Goal: Task Accomplishment & Management: Use online tool/utility

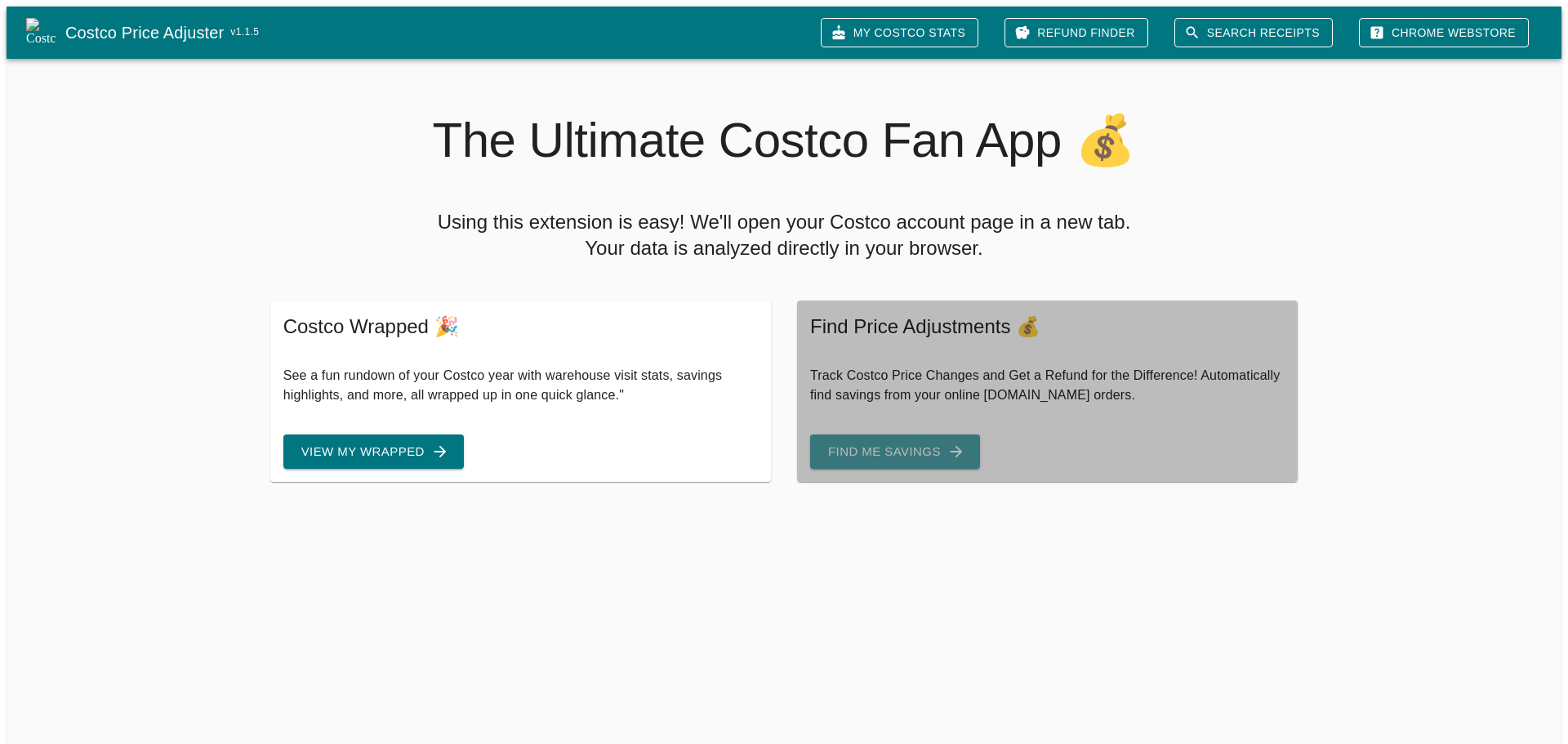
click at [907, 440] on button "Find Me Savings" at bounding box center [894, 451] width 170 height 34
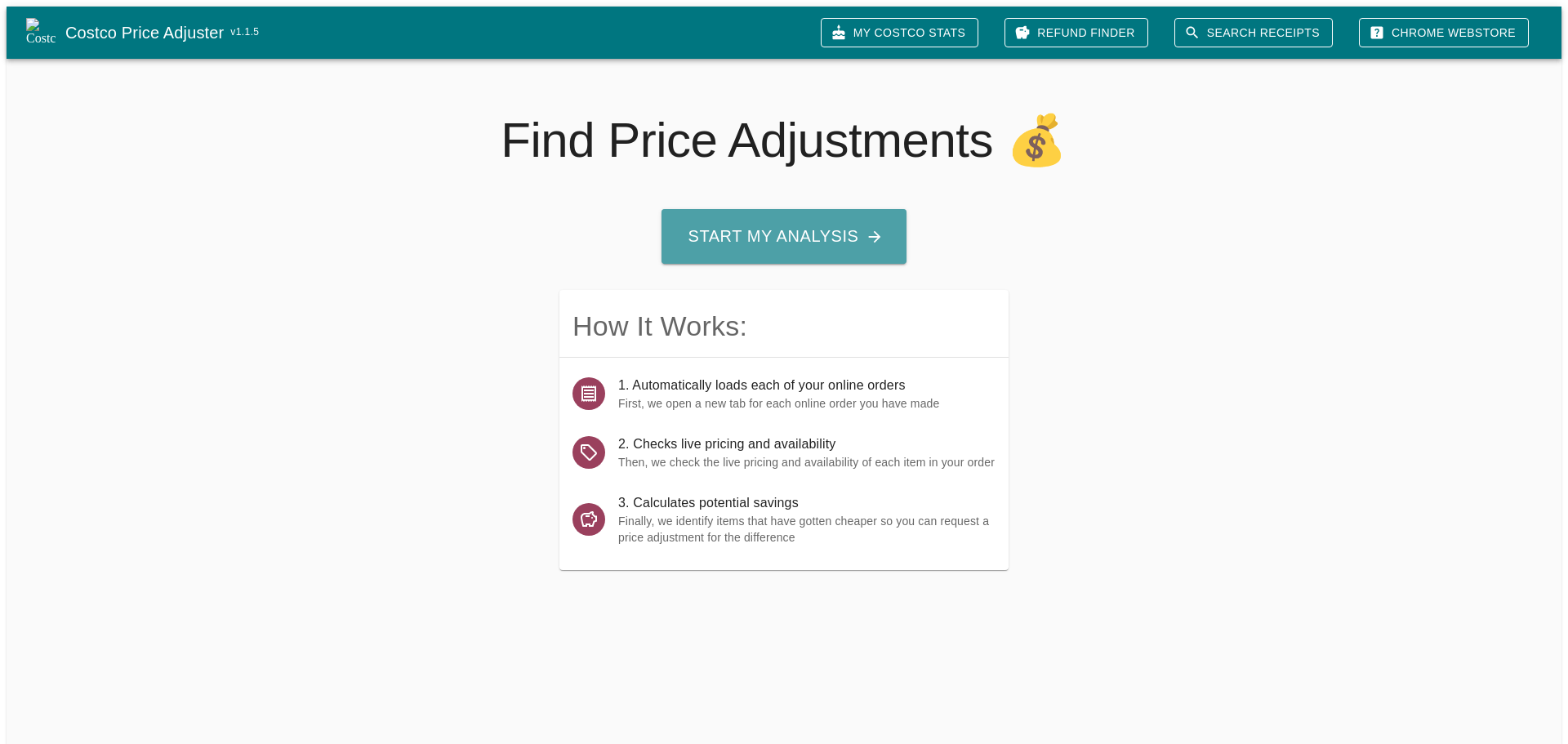
click at [825, 223] on button "Start My Analysis" at bounding box center [784, 236] width 245 height 55
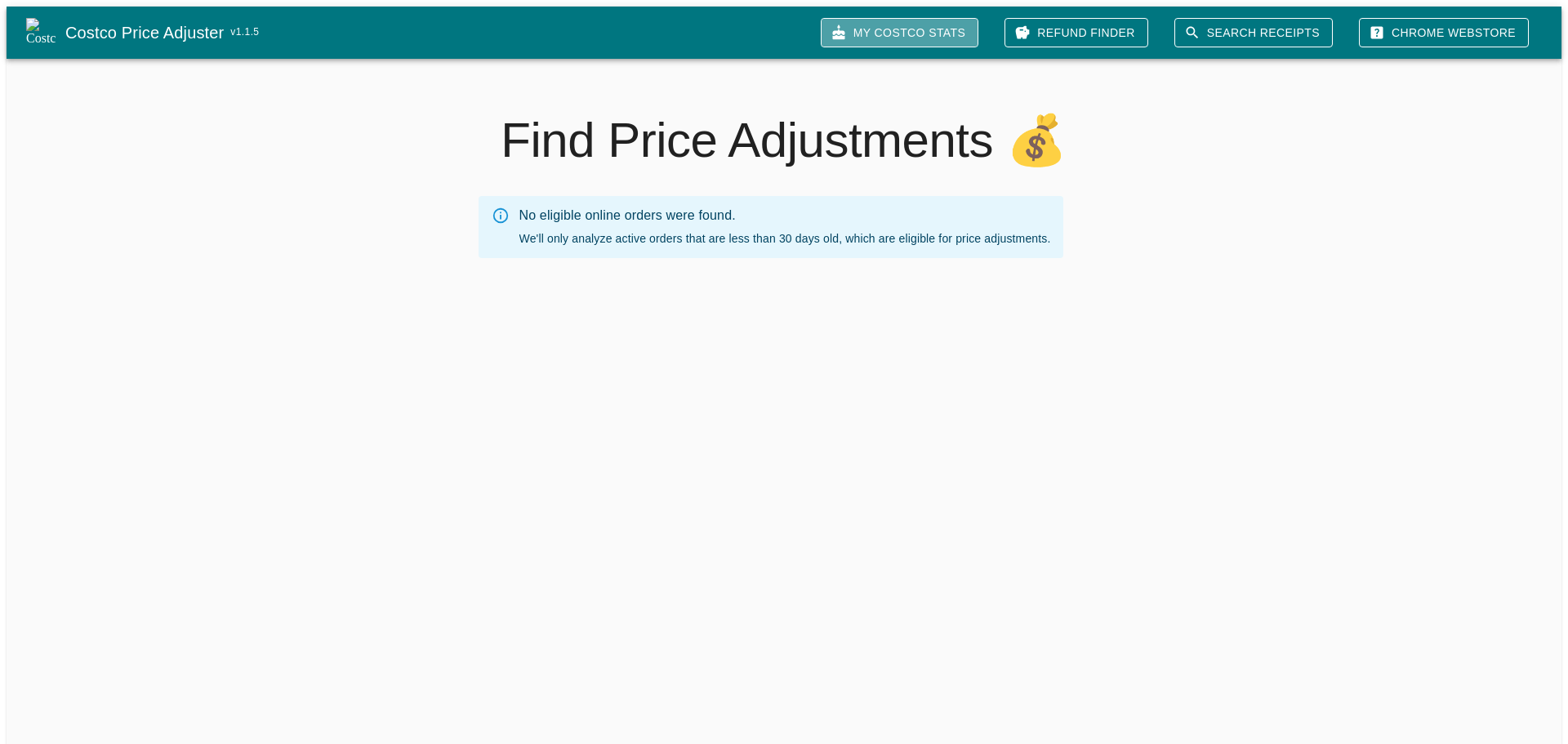
click at [957, 19] on link "My Costco Stats" at bounding box center [899, 32] width 158 height 31
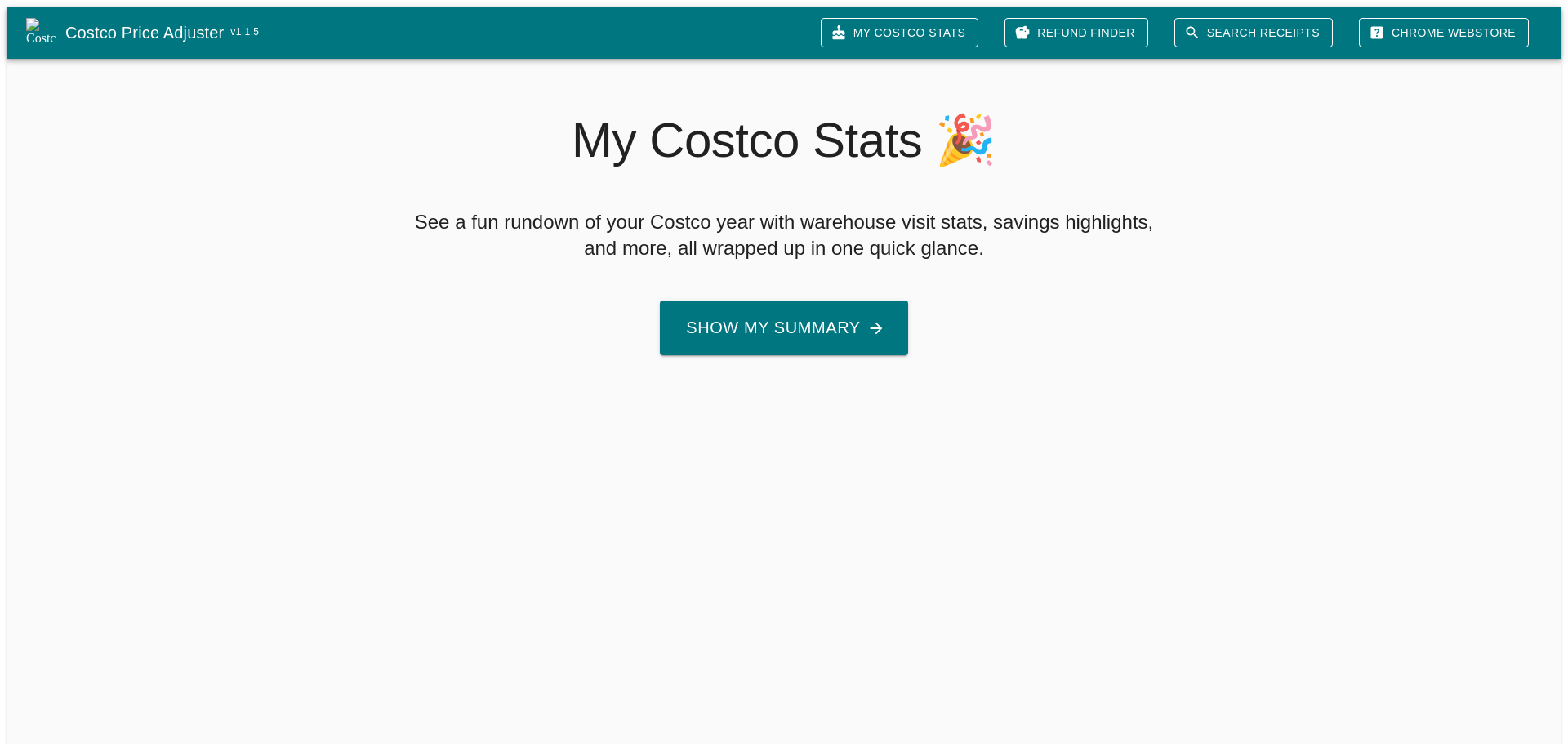
click at [1281, 27] on link "Search Receipts" at bounding box center [1253, 32] width 158 height 31
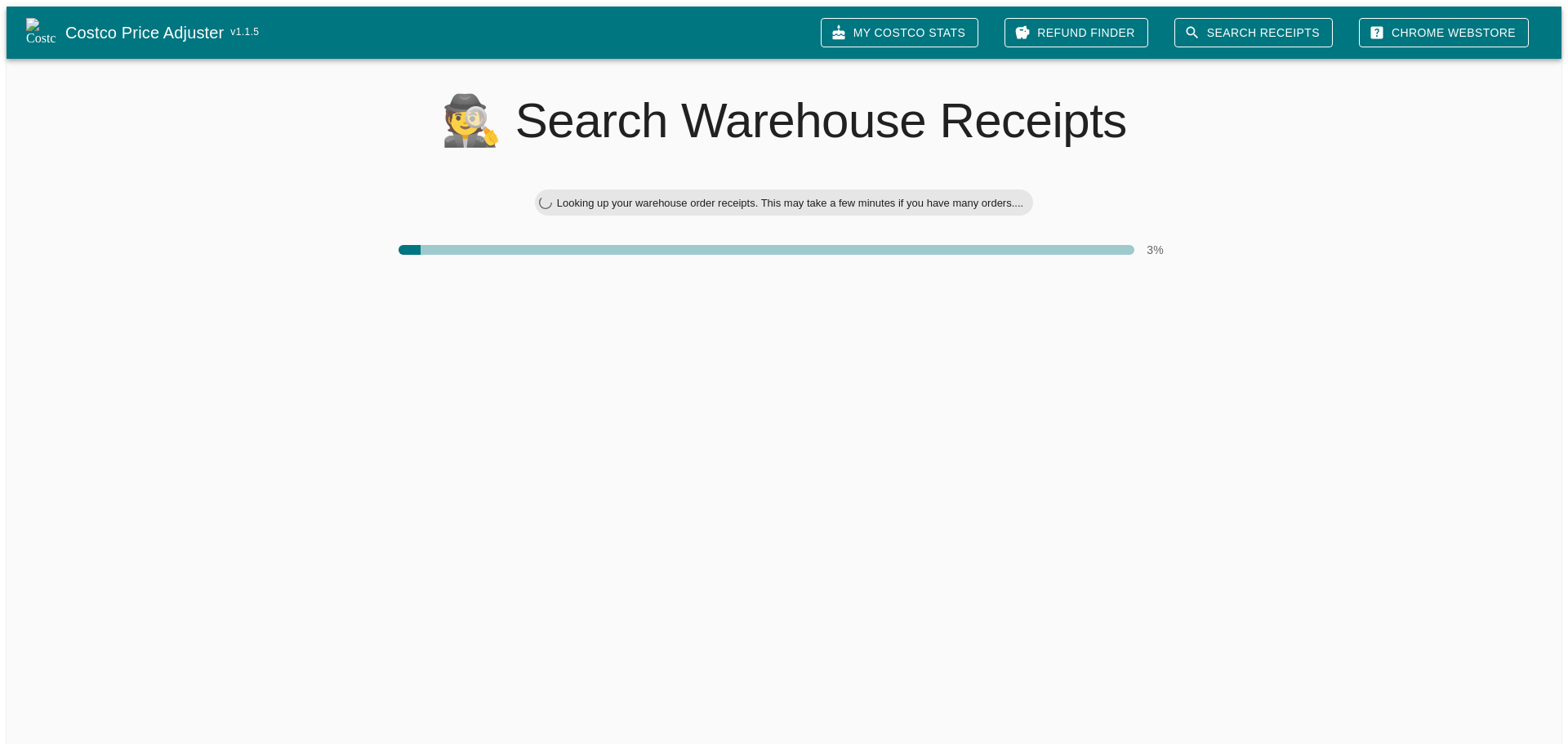
click at [1448, 28] on link "Chrome Webstore" at bounding box center [1443, 32] width 170 height 31
click at [1246, 24] on link "Search Receipts" at bounding box center [1253, 32] width 158 height 31
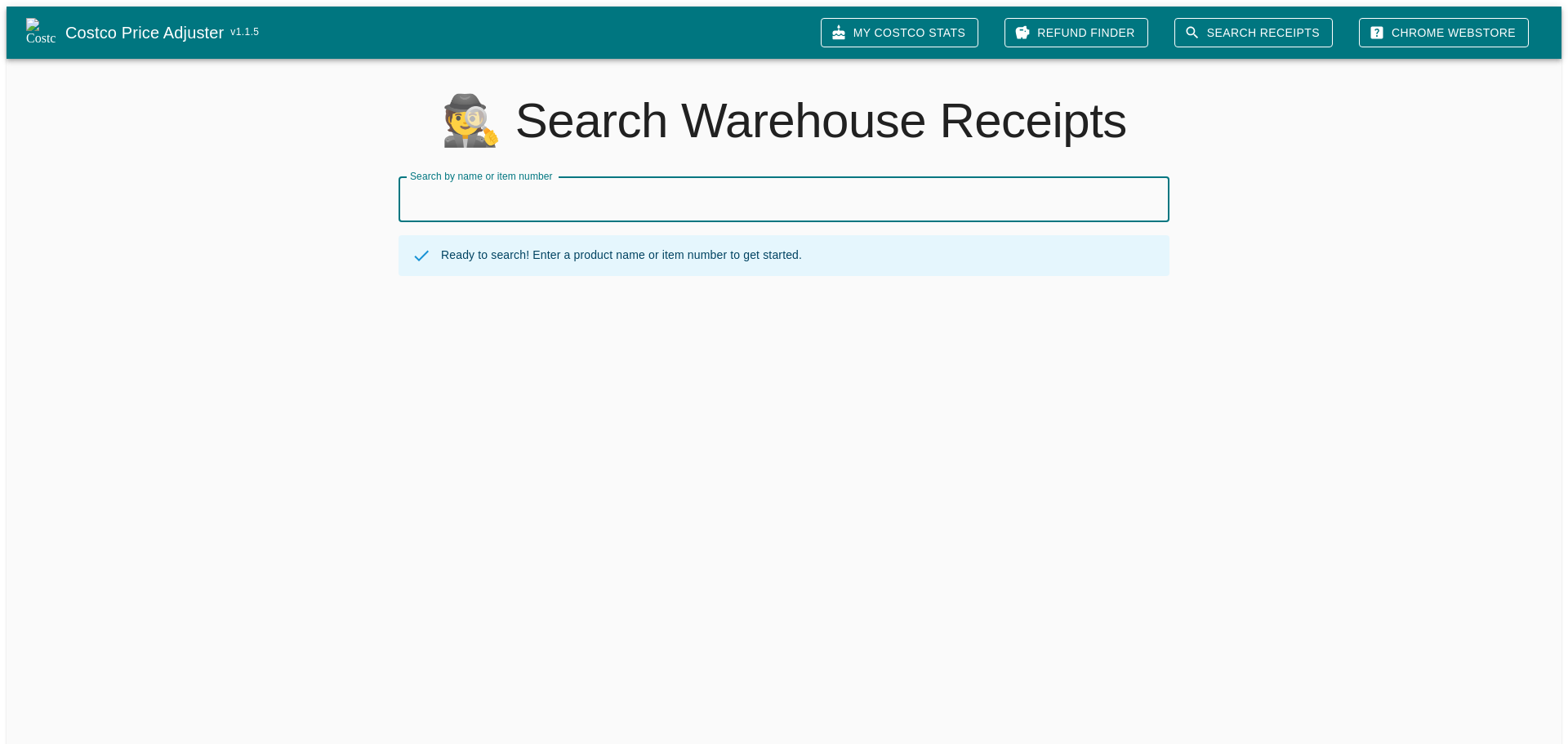
click at [655, 189] on input "Search by name or item number" at bounding box center [784, 198] width 771 height 45
paste input "**********"
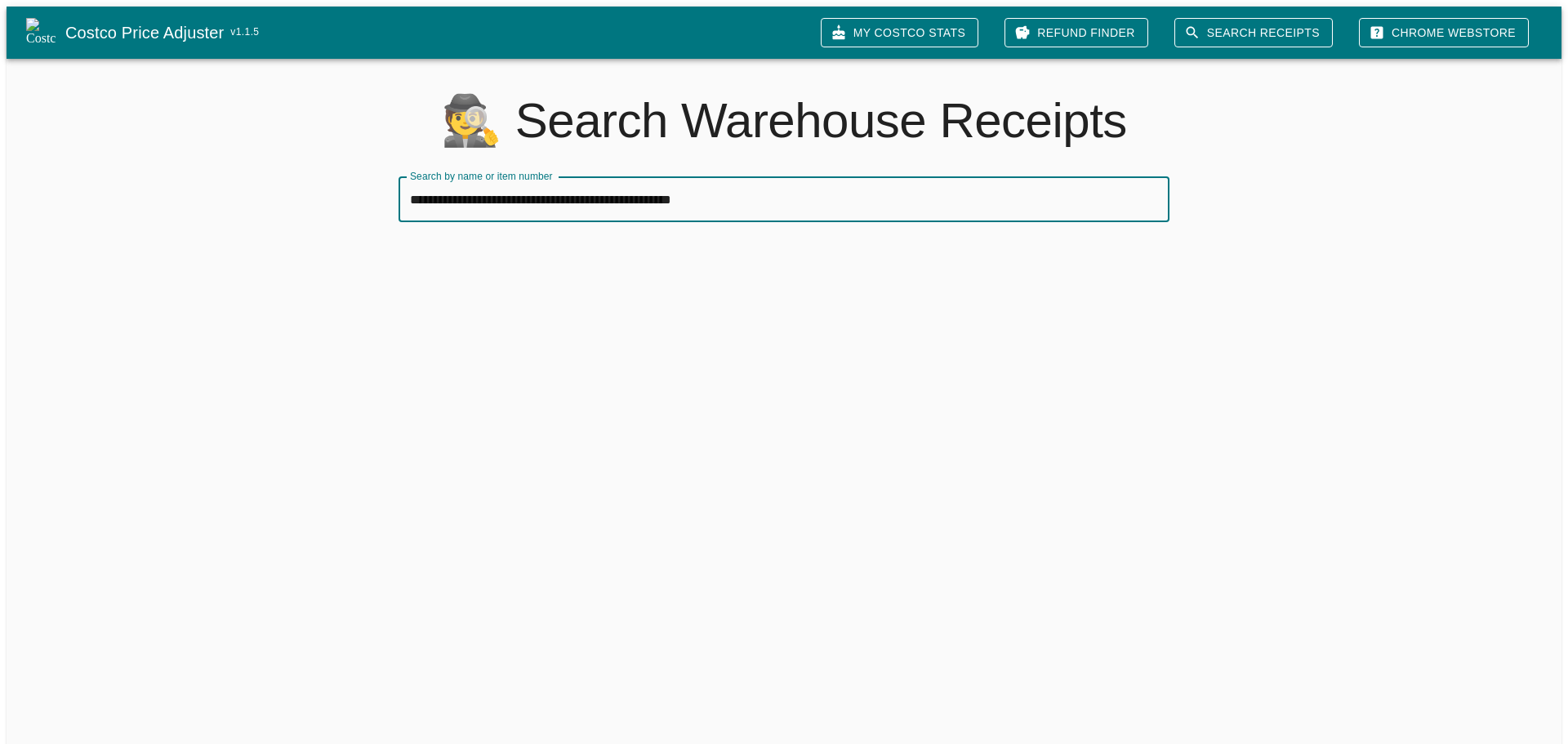
type input "**********"
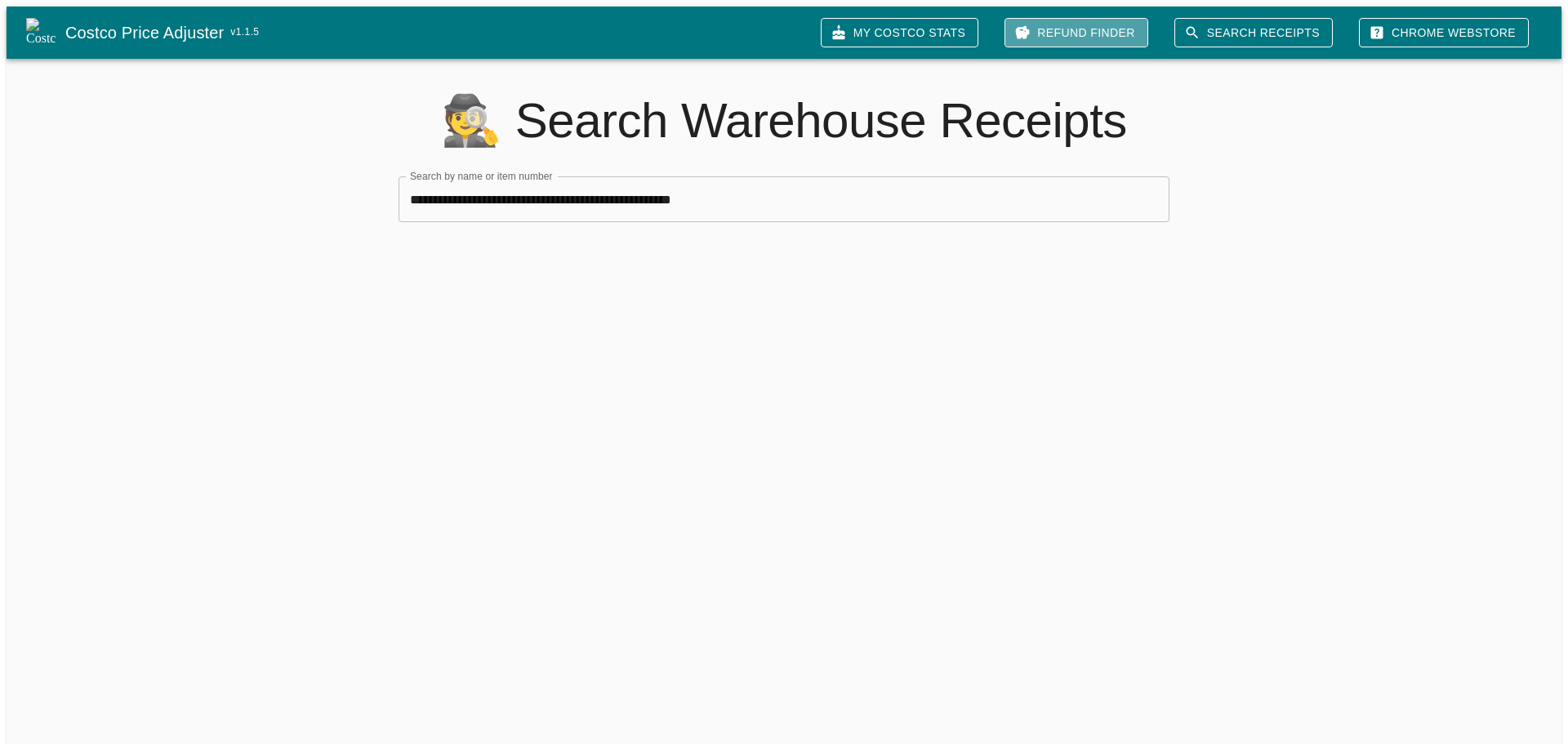
click at [1115, 26] on link "Refund Finder" at bounding box center [1076, 32] width 144 height 31
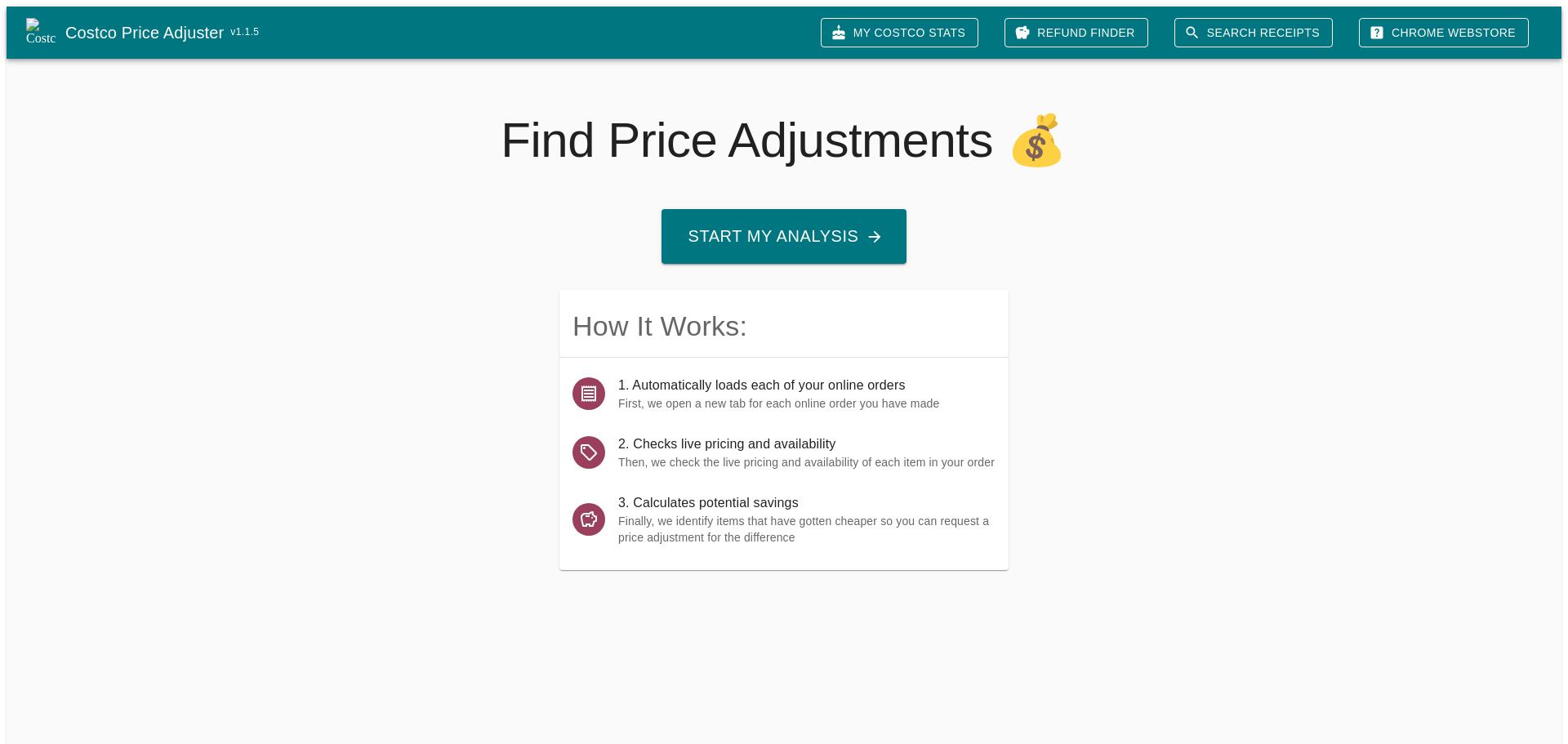
click at [955, 18] on link "My Costco Stats" at bounding box center [899, 32] width 158 height 31
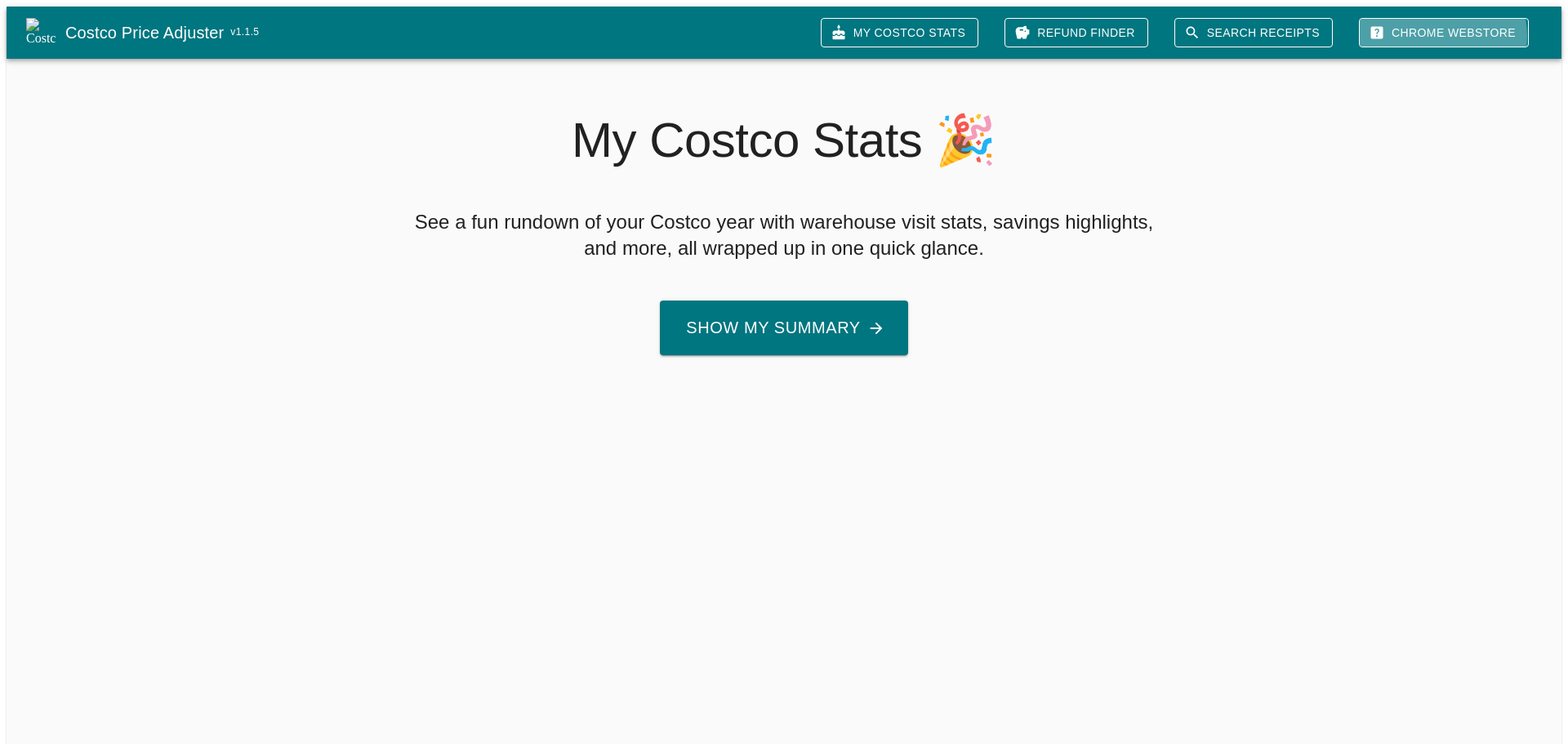
click at [1459, 30] on link "Chrome Webstore" at bounding box center [1443, 32] width 170 height 31
